Goal: Find specific fact: Find specific fact

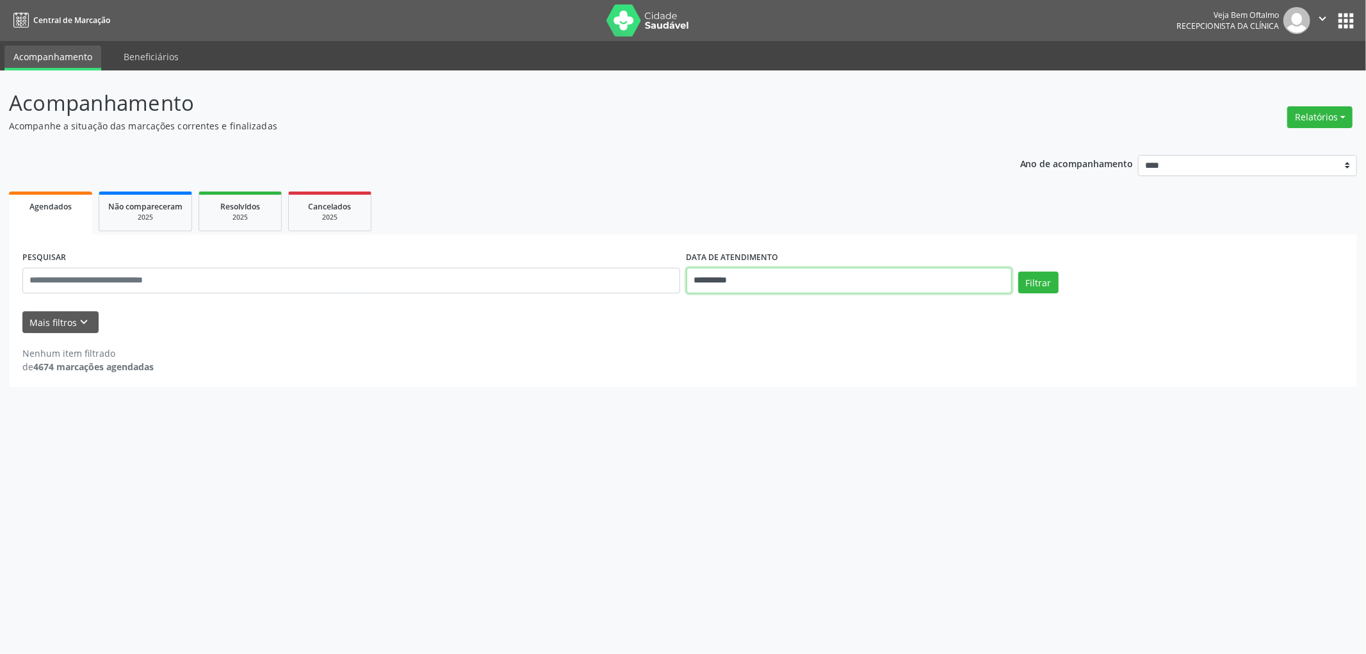
click at [721, 270] on input "**********" at bounding box center [848, 281] width 325 height 26
click at [778, 349] on span "1" at bounding box center [779, 346] width 25 height 25
type input "**********"
click at [693, 304] on icon at bounding box center [691, 308] width 9 height 9
select select "*"
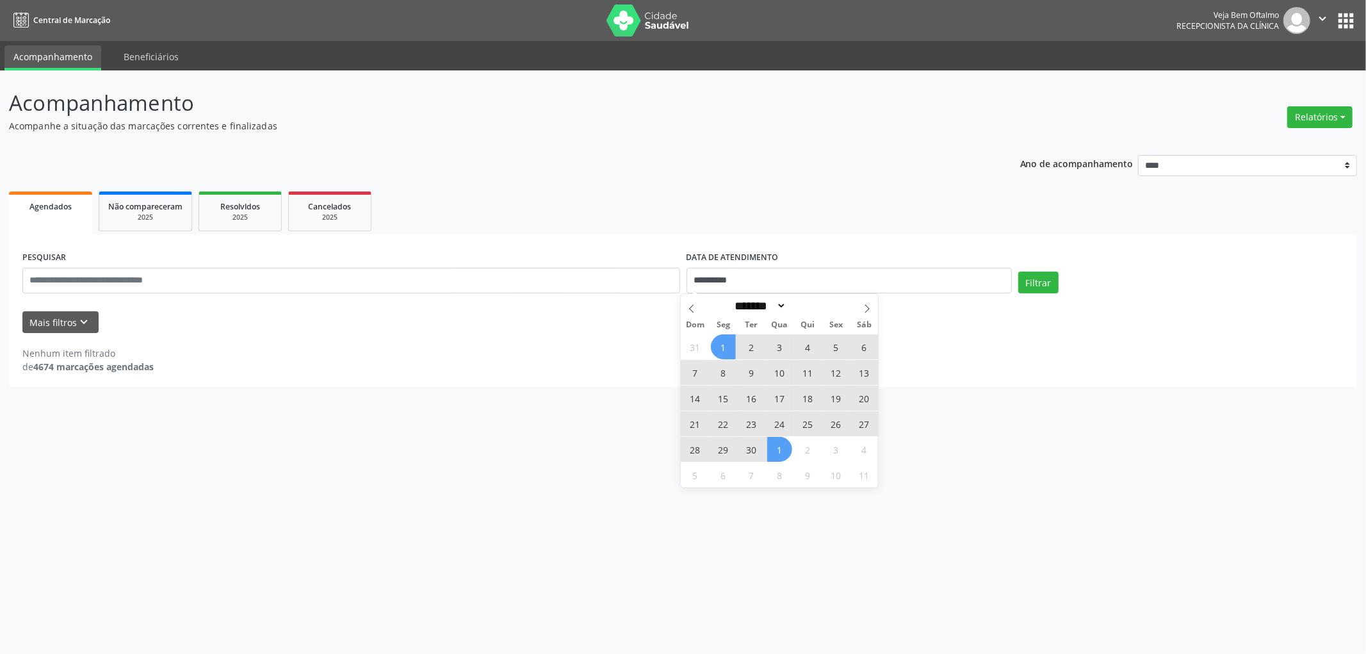
click at [718, 344] on span "1" at bounding box center [723, 346] width 25 height 25
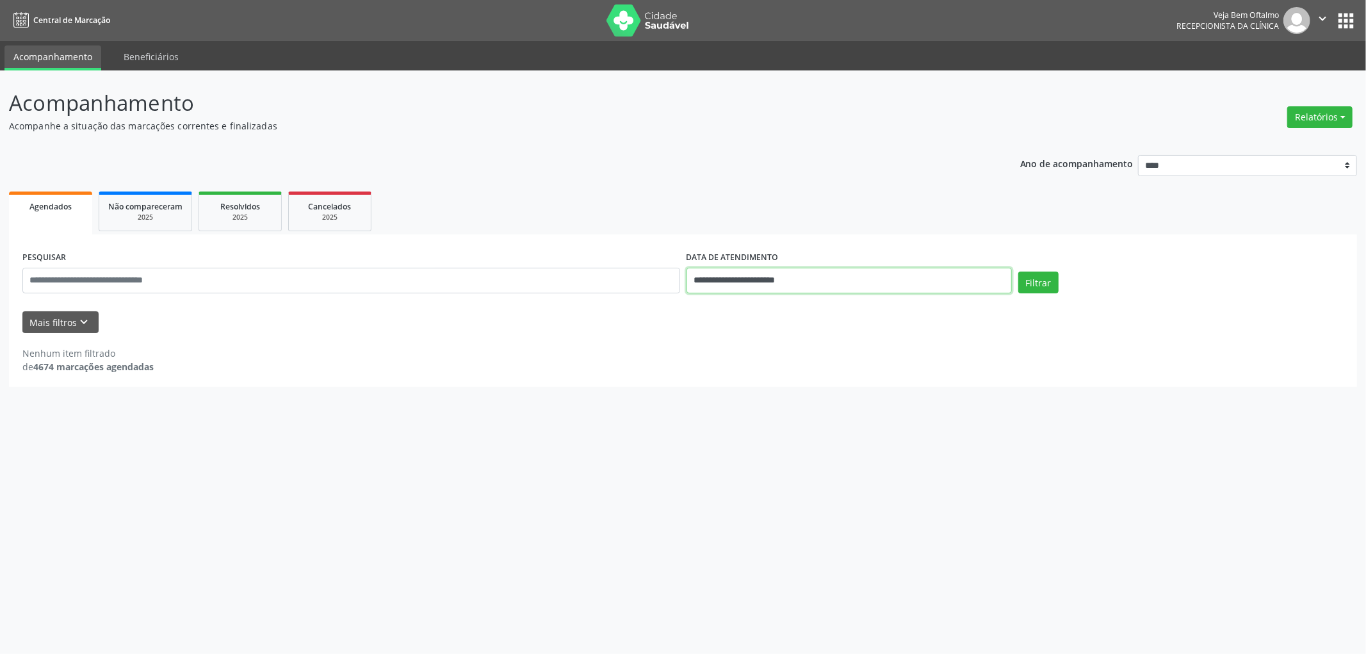
click at [781, 285] on input "**********" at bounding box center [848, 281] width 325 height 26
click at [690, 309] on icon at bounding box center [691, 308] width 9 height 9
select select "*"
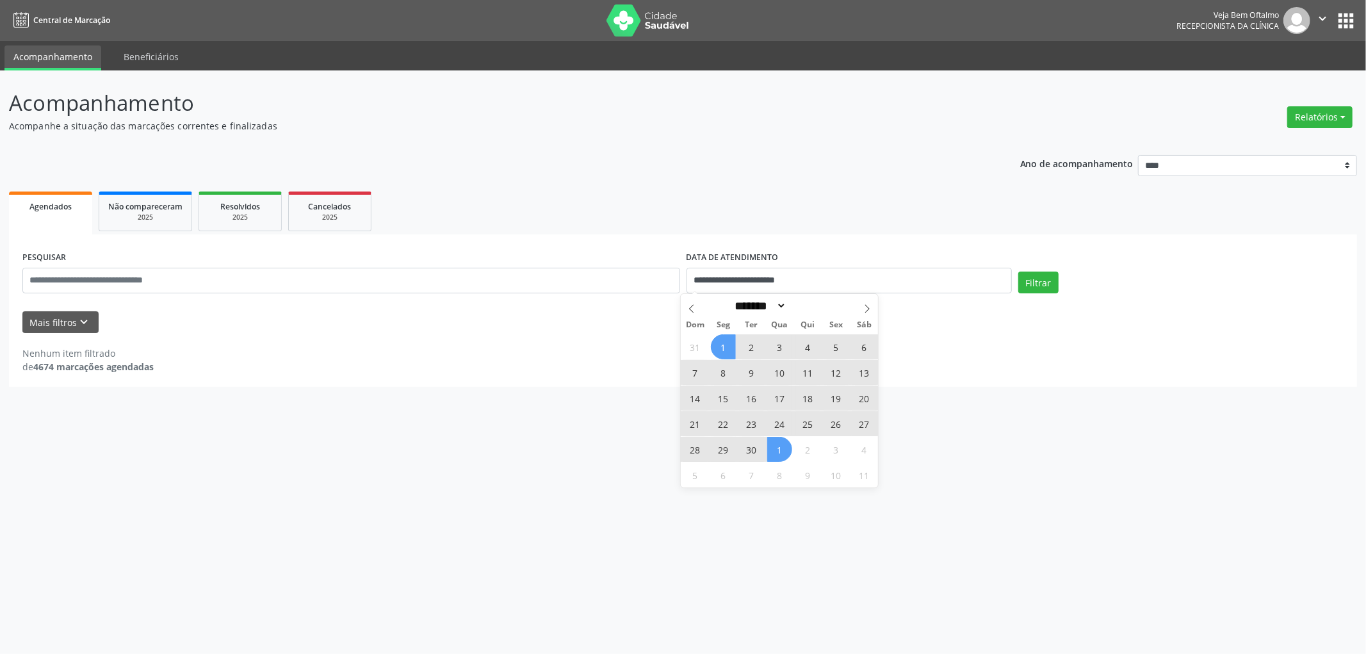
click at [722, 346] on span "1" at bounding box center [723, 346] width 25 height 25
type input "**********"
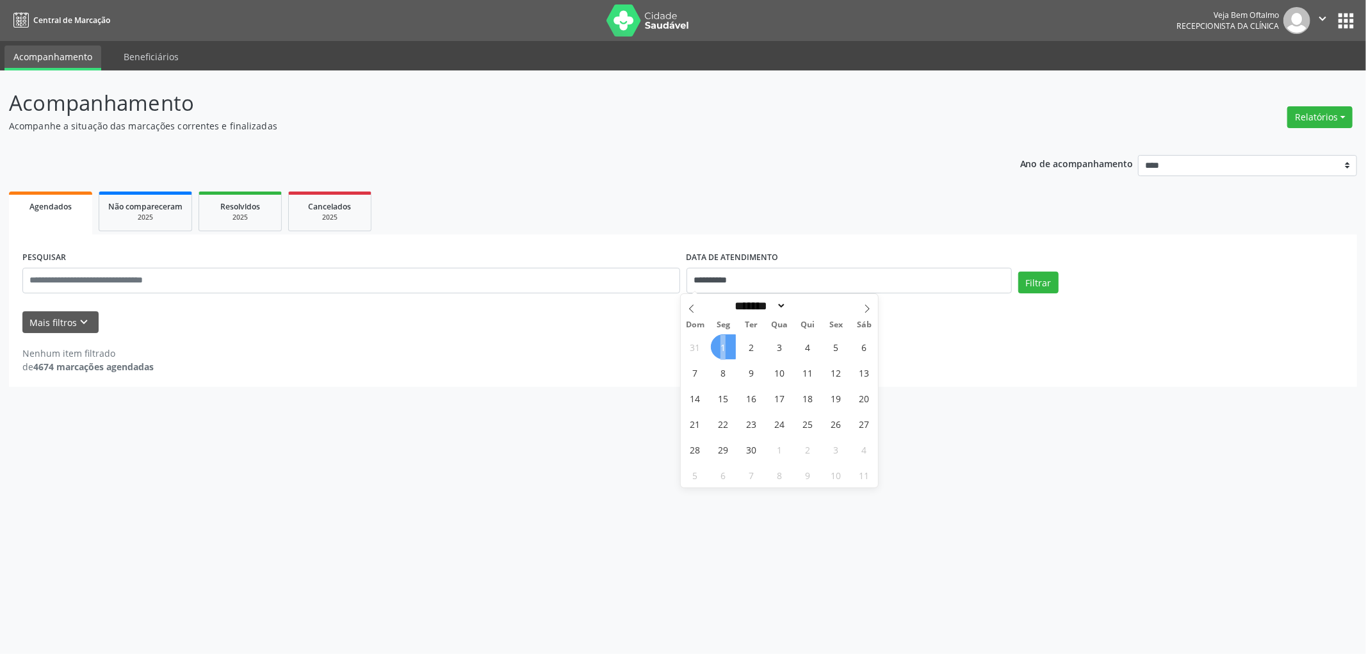
click at [722, 346] on span "1" at bounding box center [723, 346] width 25 height 25
click at [1037, 282] on button "Filtrar" at bounding box center [1038, 282] width 40 height 22
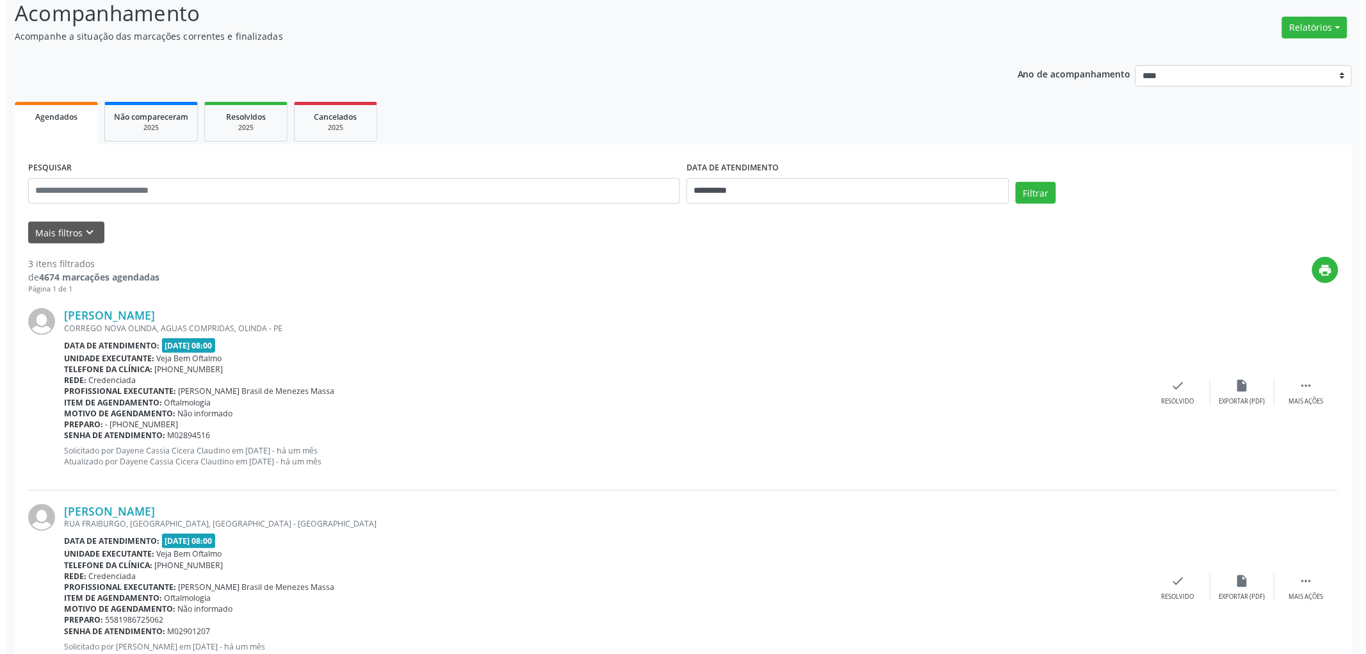
scroll to position [213, 0]
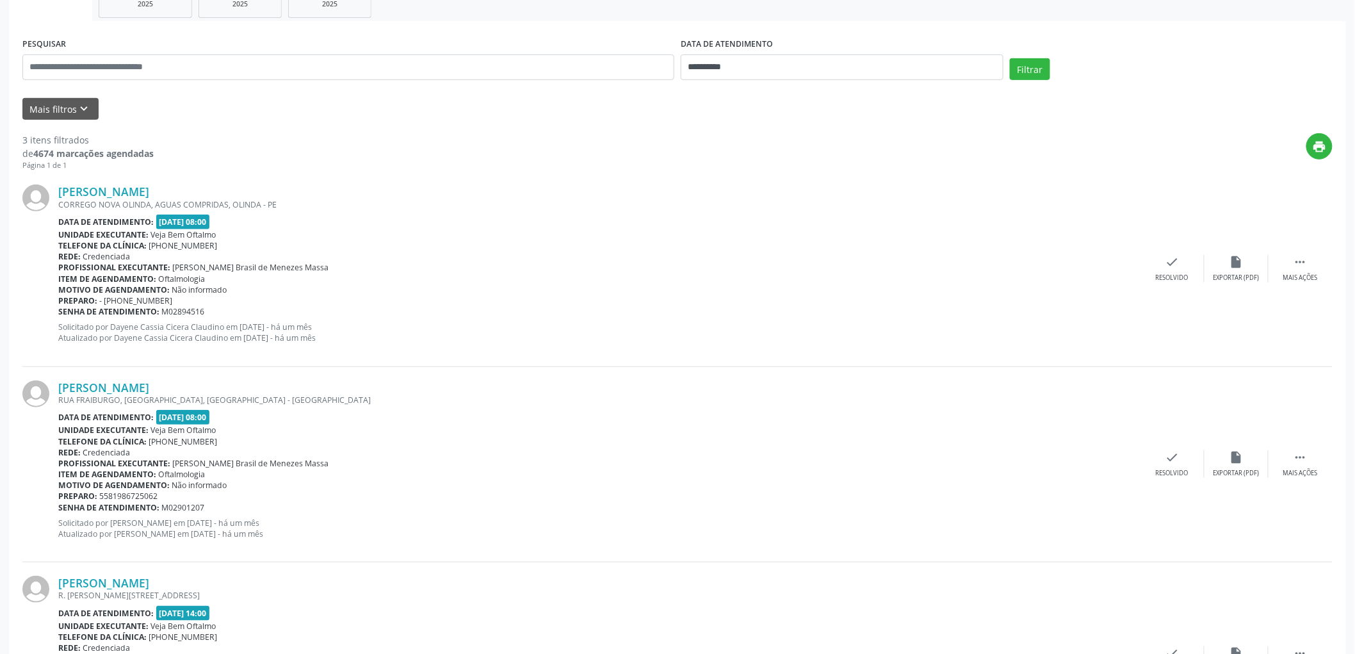
click at [148, 180] on div "Leduar Moreira Vicente CORREGO NOVA OLINDA, AGUAS COMPRIDAS, OLINDA - PE Data d…" at bounding box center [677, 268] width 1310 height 195
click at [149, 188] on link "Leduar Moreira Vicente" at bounding box center [103, 191] width 91 height 14
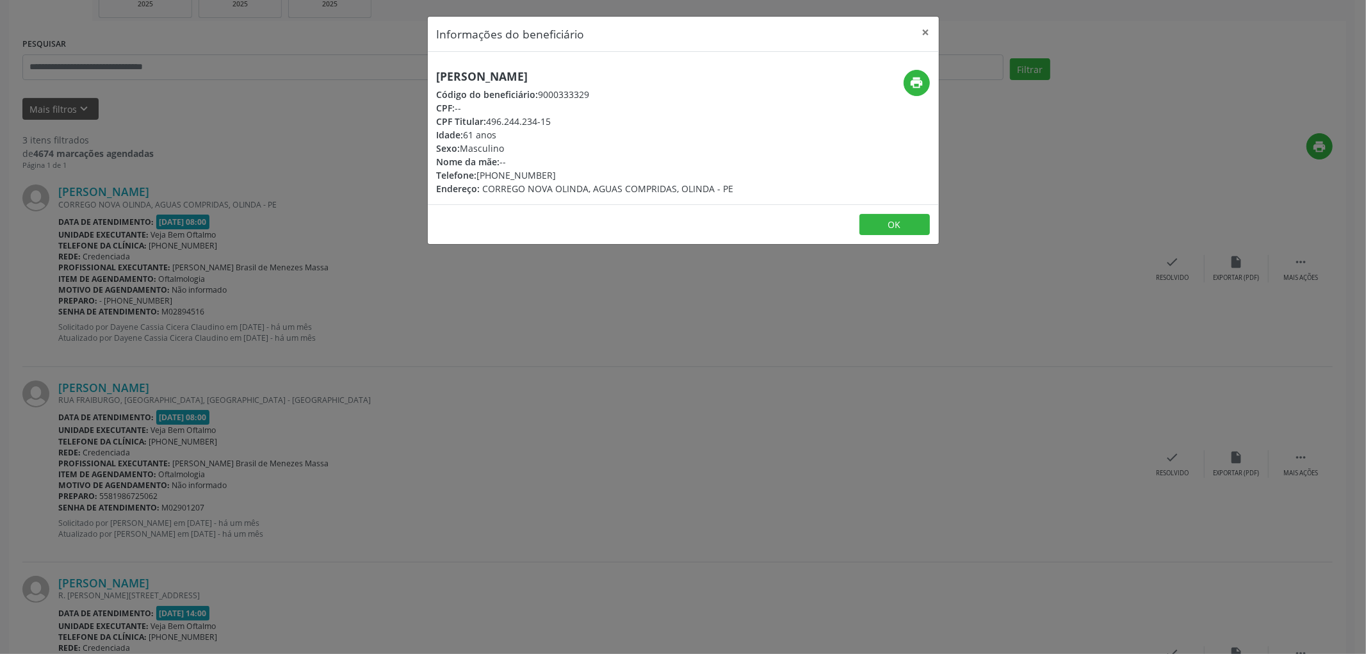
drag, startPoint x: 539, startPoint y: 92, endPoint x: 588, endPoint y: 92, distance: 48.7
click at [588, 92] on div "Código do beneficiário: 9000333329" at bounding box center [585, 94] width 297 height 13
copy div "9000333329"
drag, startPoint x: 436, startPoint y: 74, endPoint x: 579, endPoint y: 73, distance: 143.4
click at [593, 74] on h5 "Leduar Moreira Vicente" at bounding box center [585, 76] width 297 height 13
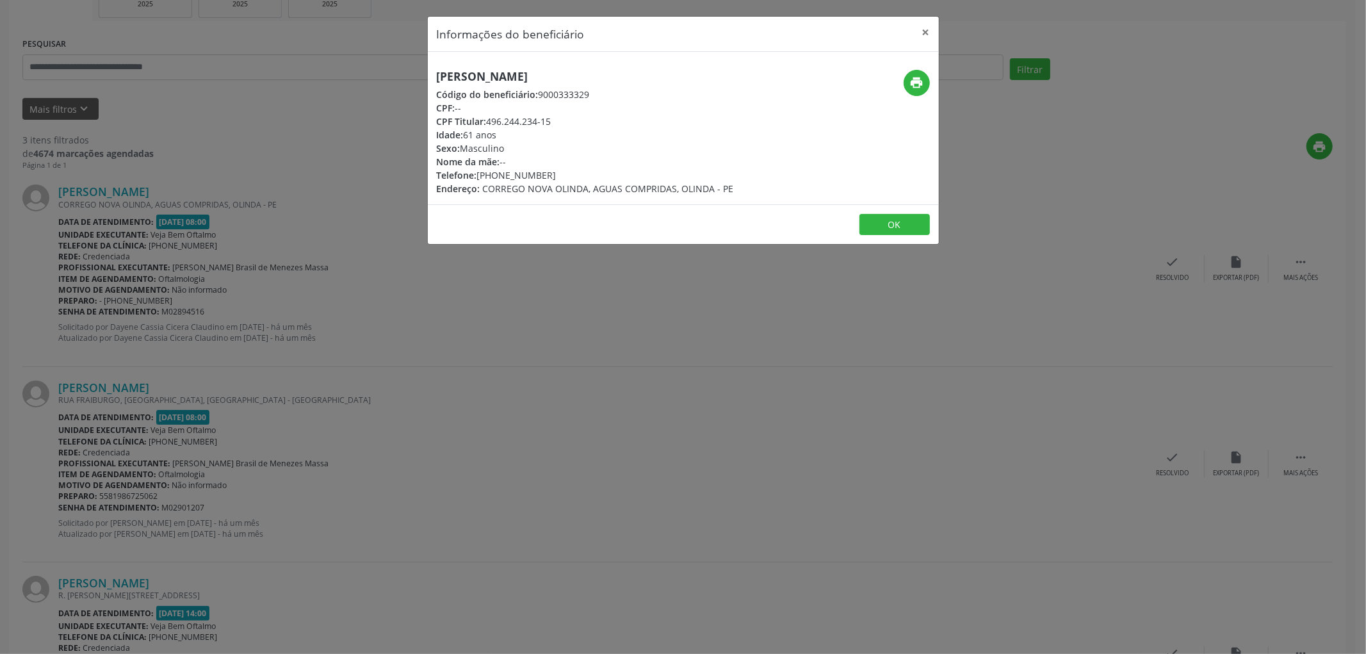
copy h5 "Leduar Moreira Vicente"
drag, startPoint x: 488, startPoint y: 118, endPoint x: 554, endPoint y: 119, distance: 65.3
click at [554, 119] on div "CPF Titular: 496.244.234-15" at bounding box center [585, 121] width 297 height 13
copy div "496.244.234-15"
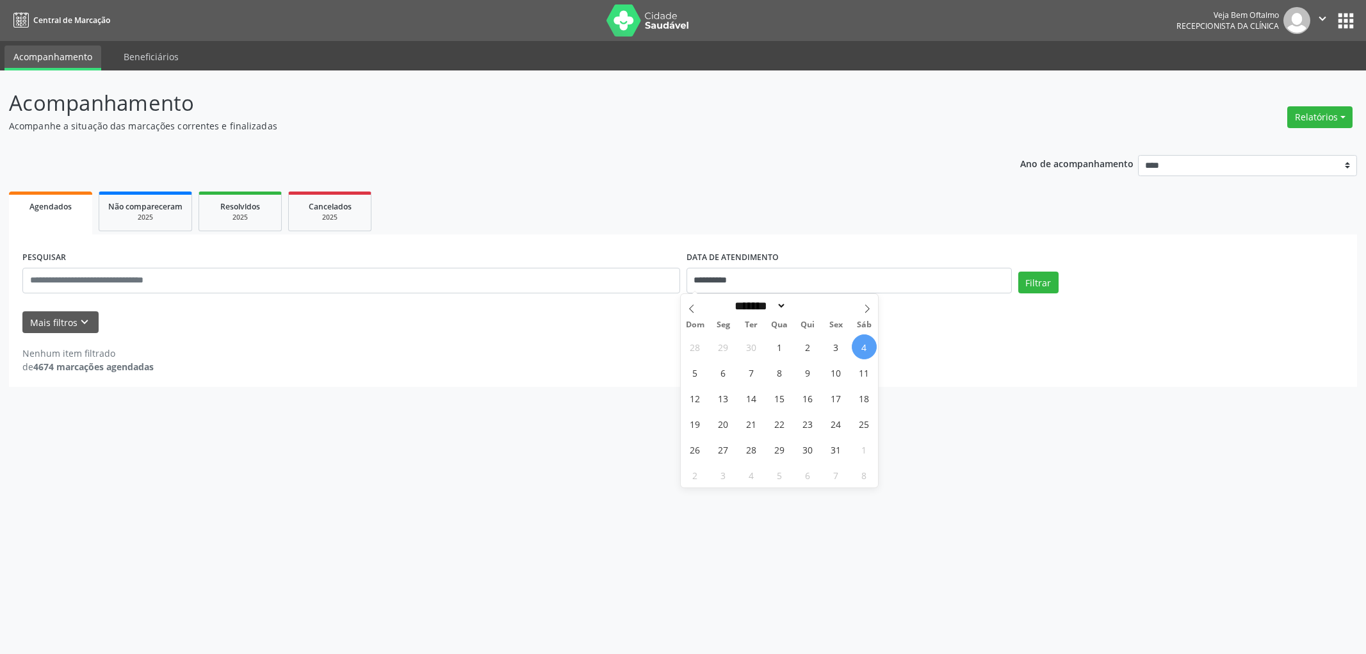
select select "*"
click at [720, 374] on span "6" at bounding box center [723, 372] width 25 height 25
type input "**********"
click at [720, 374] on span "6" at bounding box center [723, 372] width 25 height 25
click at [1034, 284] on button "Filtrar" at bounding box center [1038, 282] width 40 height 22
